Goal: Ask a question

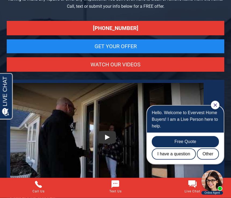
scroll to position [59, 0]
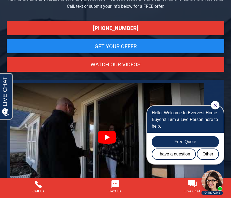
click at [108, 137] on link at bounding box center [106, 137] width 193 height 109
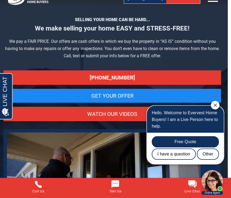
scroll to position [0, 3]
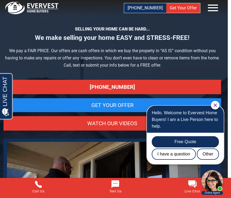
click at [214, 8] on icon at bounding box center [213, 8] width 16 height 16
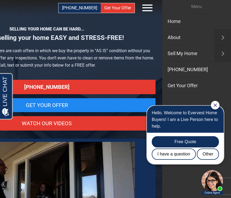
click at [186, 41] on link "About" at bounding box center [189, 37] width 55 height 16
click at [173, 153] on div "I have a question" at bounding box center [173, 154] width 44 height 11
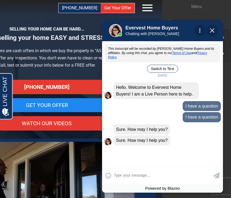
click at [213, 29] on img "Close Chat" at bounding box center [212, 30] width 4 height 4
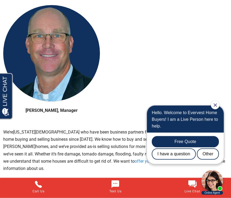
scroll to position [314, 0]
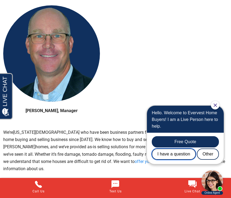
click at [167, 159] on div "I have a question" at bounding box center [173, 154] width 44 height 11
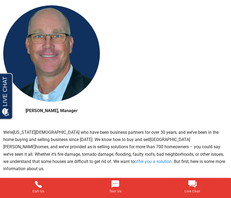
scroll to position [0, 0]
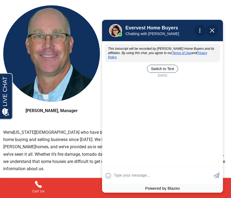
click at [123, 86] on div "This transcript will be recorded by Evervest Home Buyers and its affiliates. By…" at bounding box center [162, 103] width 121 height 123
click at [166, 65] on button "Switch to Text" at bounding box center [162, 69] width 31 height 8
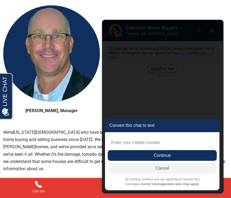
click at [120, 148] on input "text" at bounding box center [162, 143] width 109 height 11
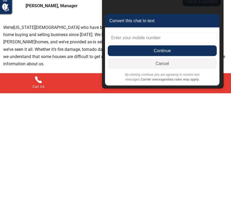
click at [168, 69] on span "Cancel" at bounding box center [162, 63] width 109 height 11
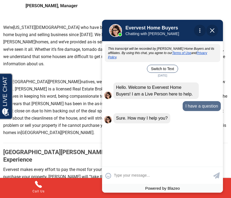
click at [123, 129] on div "This transcript will be recorded by Evervest Home Buyers and its affiliates. By…" at bounding box center [162, 103] width 121 height 123
click at [141, 126] on div "This transcript will be recorded by Evervest Home Buyers and its affiliates. By…" at bounding box center [162, 103] width 121 height 123
click at [119, 181] on textarea at bounding box center [163, 176] width 98 height 10
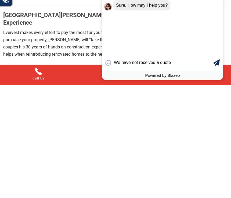
type input "We have not received a quote f"
click at [205, 68] on textarea "We have not received a quote for our house." at bounding box center [163, 62] width 98 height 10
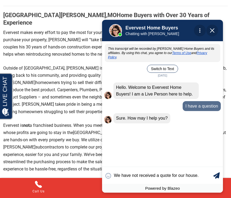
click at [201, 181] on textarea "We have not received a quote for our house." at bounding box center [163, 176] width 98 height 10
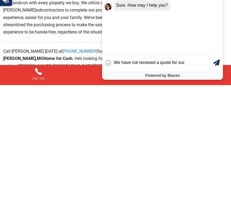
scroll to position [0, 0]
type textarea "We have not received"
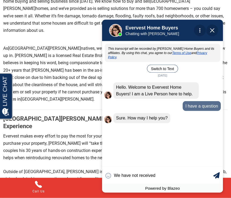
scroll to position [454, 0]
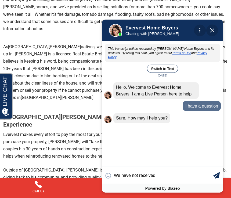
click at [162, 181] on input "We have not received" at bounding box center [163, 175] width 98 height 10
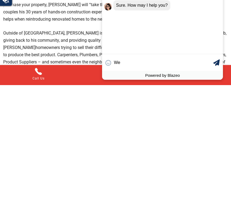
type input "W"
